Goal: Task Accomplishment & Management: Use online tool/utility

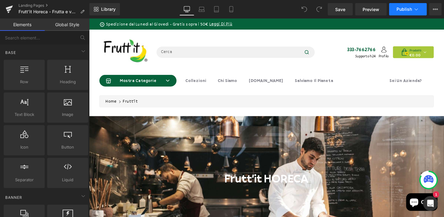
click at [411, 11] on span "Publish" at bounding box center [403, 9] width 15 height 5
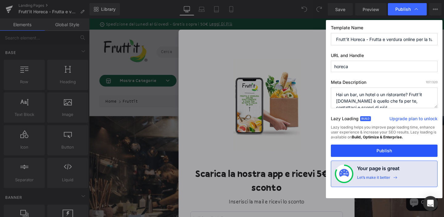
click at [375, 147] on button "Publish" at bounding box center [384, 151] width 107 height 12
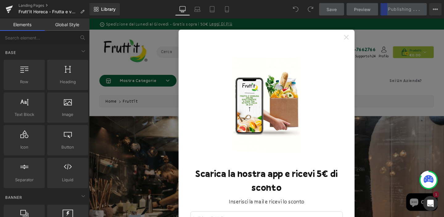
click at [357, 37] on icon at bounding box center [359, 38] width 5 height 5
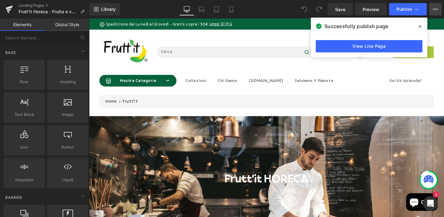
click at [436, 9] on icon at bounding box center [435, 9] width 5 height 5
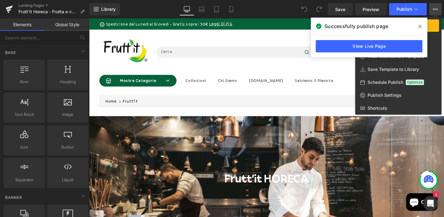
click at [419, 24] on span at bounding box center [420, 27] width 10 height 10
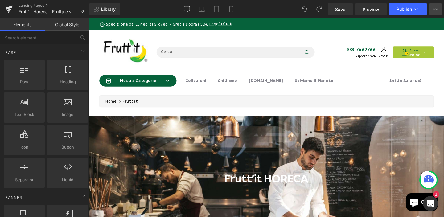
click at [432, 13] on button "Upgrade Plan View Live Page View with current Template Save Template to Library…" at bounding box center [435, 9] width 12 height 12
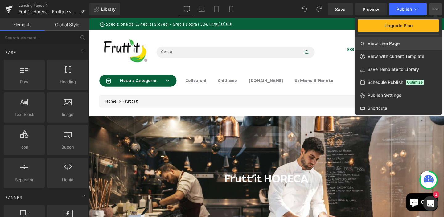
click at [391, 47] on link "View Live Page" at bounding box center [398, 43] width 86 height 13
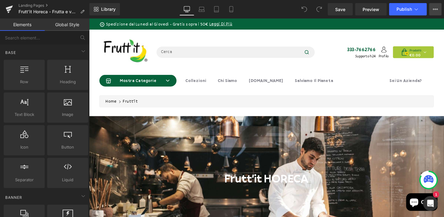
click at [439, 10] on button "Upgrade Plan View Live Page View with current Template Save Template to Library…" at bounding box center [435, 9] width 12 height 12
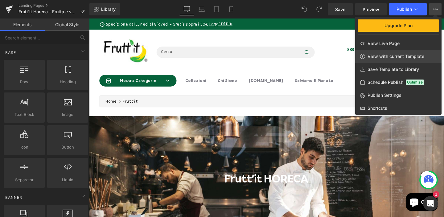
click at [405, 55] on span "View with current Template" at bounding box center [395, 57] width 57 height 6
